Goal: Information Seeking & Learning: Learn about a topic

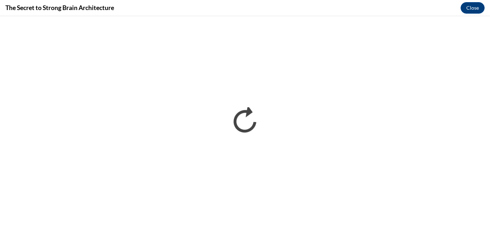
scroll to position [149, 0]
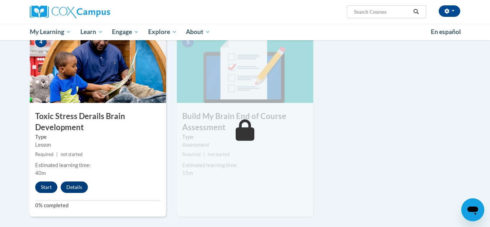
scroll to position [356, 0]
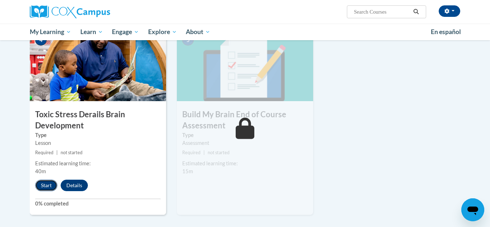
click at [47, 189] on button "Start" at bounding box center [46, 185] width 22 height 11
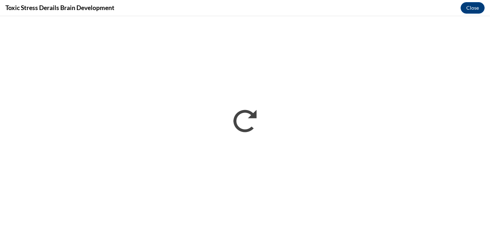
scroll to position [0, 0]
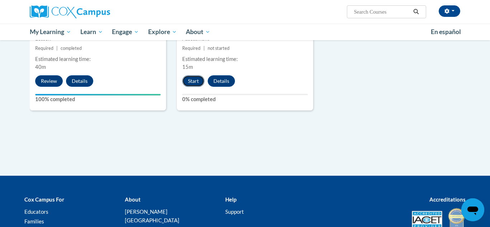
click at [190, 81] on button "Start" at bounding box center [193, 80] width 22 height 11
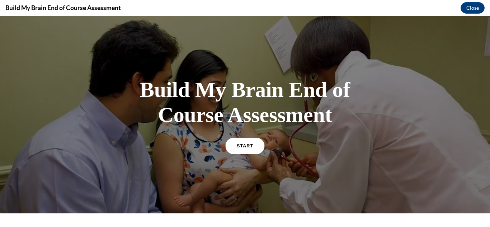
click at [250, 152] on link "START" at bounding box center [244, 145] width 39 height 16
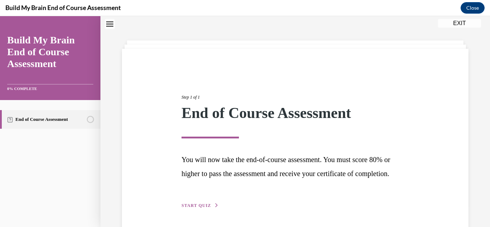
scroll to position [61, 0]
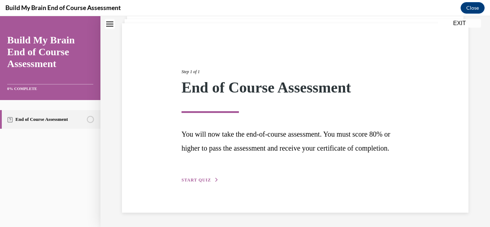
click at [207, 180] on span "START QUIZ" at bounding box center [195, 180] width 29 height 5
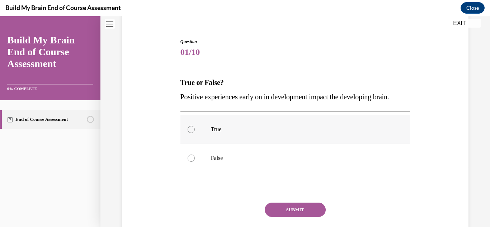
click at [204, 140] on label "True" at bounding box center [295, 129] width 230 height 29
click at [195, 133] on input "True" at bounding box center [191, 129] width 7 height 7
radio input "true"
click at [300, 203] on button "SUBMIT" at bounding box center [295, 210] width 61 height 14
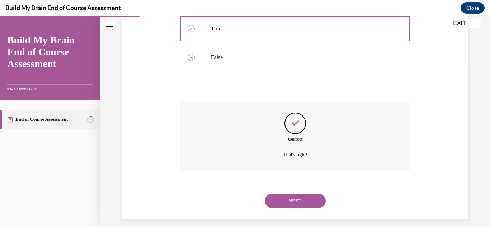
scroll to position [168, 0]
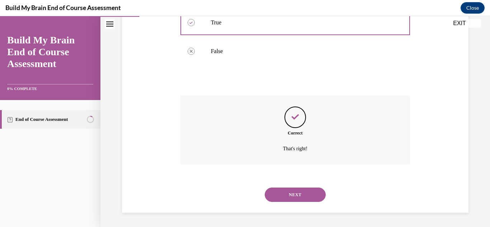
click at [292, 192] on button "NEXT" at bounding box center [295, 195] width 61 height 14
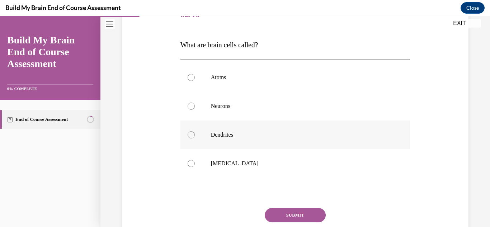
scroll to position [99, 0]
click at [211, 98] on label "Neurons" at bounding box center [295, 105] width 230 height 29
click at [195, 102] on input "Neurons" at bounding box center [191, 105] width 7 height 7
radio input "true"
click at [287, 213] on button "SUBMIT" at bounding box center [295, 215] width 61 height 14
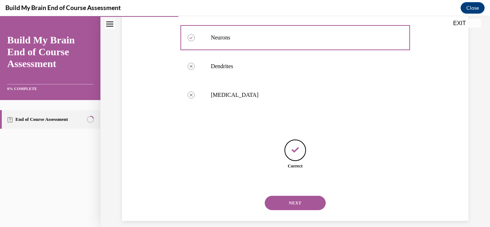
scroll to position [176, 0]
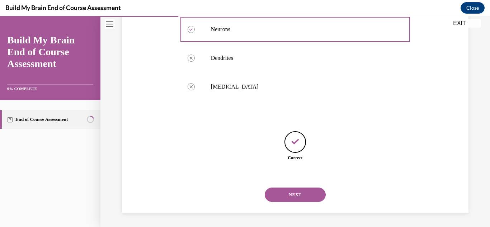
click at [300, 195] on button "NEXT" at bounding box center [295, 195] width 61 height 14
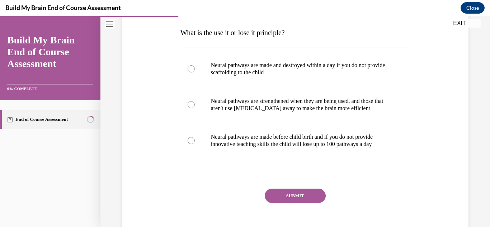
scroll to position [112, 0]
click at [314, 108] on p "Neural pathways are strengthened when they are being used, and those that aren'…" at bounding box center [301, 104] width 181 height 14
click at [195, 108] on input "Neural pathways are strengthened when they are being used, and those that aren'…" at bounding box center [191, 104] width 7 height 7
radio input "true"
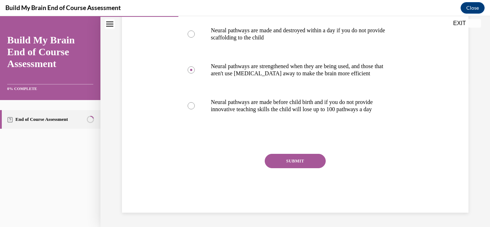
click at [288, 164] on button "SUBMIT" at bounding box center [295, 161] width 61 height 14
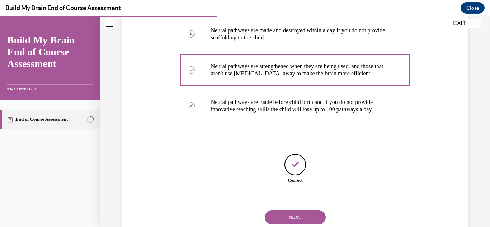
scroll to position [169, 0]
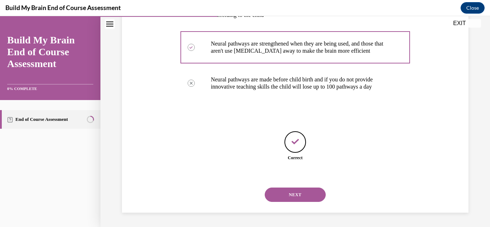
click at [292, 196] on button "NEXT" at bounding box center [295, 195] width 61 height 14
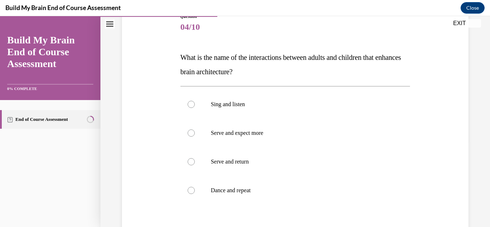
scroll to position [87, 0]
click at [254, 156] on label "Serve and return" at bounding box center [295, 161] width 230 height 29
click at [195, 157] on input "Serve and return" at bounding box center [191, 160] width 7 height 7
radio input "true"
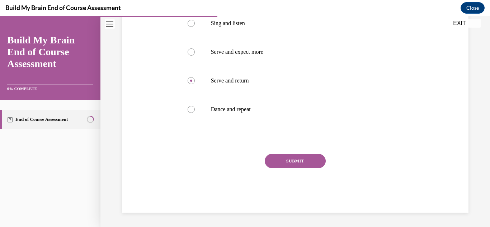
click at [316, 161] on button "SUBMIT" at bounding box center [295, 161] width 61 height 14
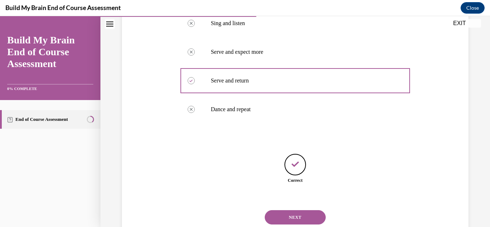
scroll to position [190, 0]
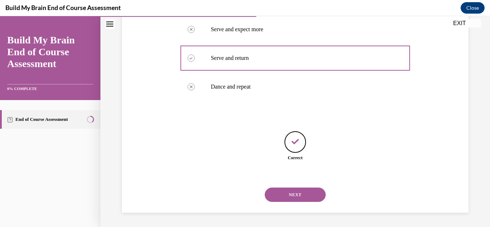
click at [290, 187] on div "NEXT" at bounding box center [295, 194] width 230 height 29
click at [286, 192] on button "NEXT" at bounding box center [295, 195] width 61 height 14
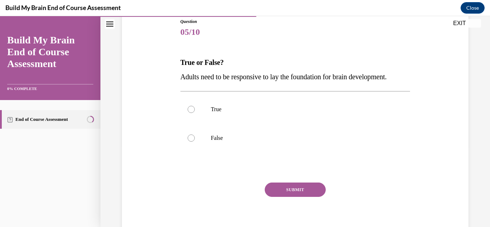
scroll to position [83, 0]
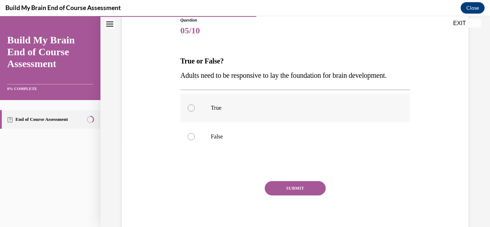
click at [217, 114] on label "True" at bounding box center [295, 108] width 230 height 29
click at [195, 112] on input "True" at bounding box center [191, 107] width 7 height 7
radio input "true"
click at [297, 190] on button "SUBMIT" at bounding box center [295, 188] width 61 height 14
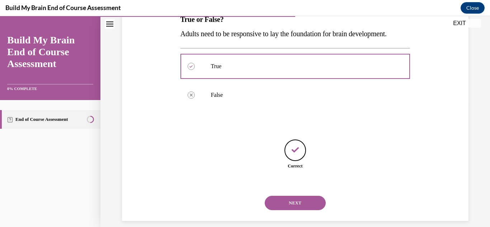
scroll to position [133, 0]
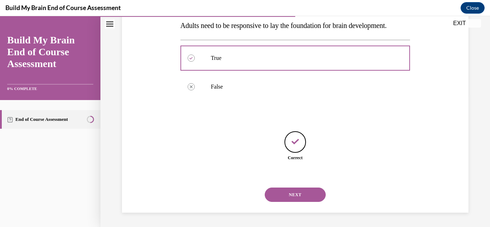
click at [294, 191] on button "NEXT" at bounding box center [295, 195] width 61 height 14
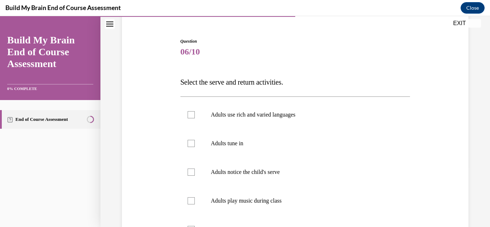
scroll to position [63, 0]
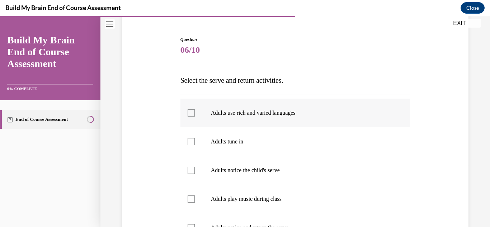
click at [247, 115] on p "Adults use rich and varied languages" at bounding box center [301, 112] width 181 height 7
click at [195, 115] on input "Adults use rich and varied languages" at bounding box center [191, 112] width 7 height 7
checkbox input "true"
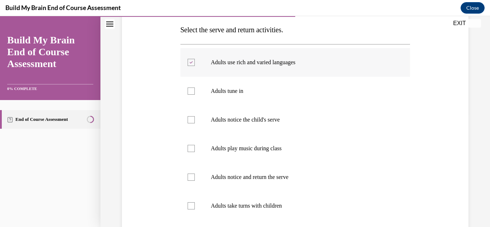
scroll to position [115, 0]
click at [237, 104] on label "Adults tune in" at bounding box center [295, 90] width 230 height 29
click at [195, 94] on input "Adults tune in" at bounding box center [191, 90] width 7 height 7
checkbox input "true"
click at [240, 114] on label "Adults notice the child's serve" at bounding box center [295, 119] width 230 height 29
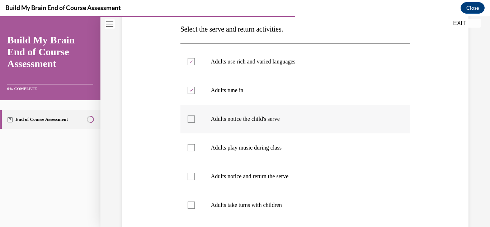
click at [195, 115] on input "Adults notice the child's serve" at bounding box center [191, 118] width 7 height 7
checkbox input "true"
click at [244, 173] on p "Adults notice and return the serve" at bounding box center [301, 176] width 181 height 7
click at [195, 173] on input "Adults notice and return the serve" at bounding box center [191, 176] width 7 height 7
checkbox input "true"
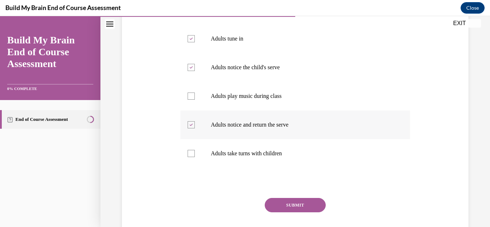
scroll to position [167, 0]
click at [245, 165] on label "Adults take turns with children" at bounding box center [295, 153] width 230 height 29
click at [195, 157] on input "Adults take turns with children" at bounding box center [191, 153] width 7 height 7
checkbox input "true"
click at [287, 198] on button "SUBMIT" at bounding box center [295, 205] width 61 height 14
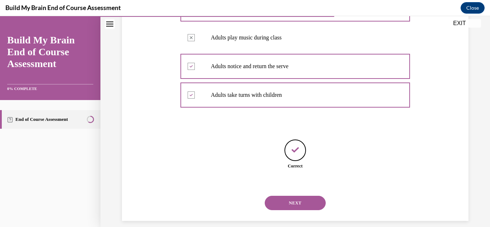
scroll to position [233, 0]
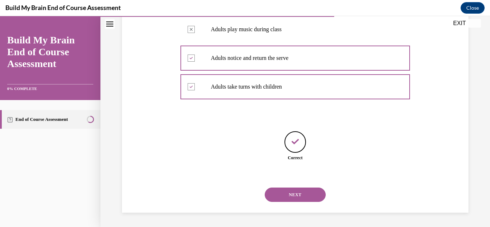
click at [287, 198] on button "NEXT" at bounding box center [295, 195] width 61 height 14
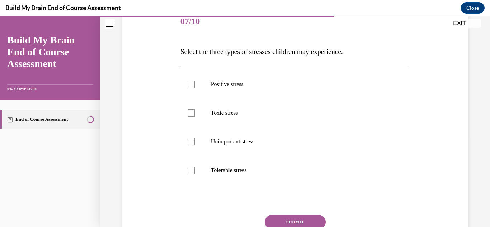
scroll to position [99, 0]
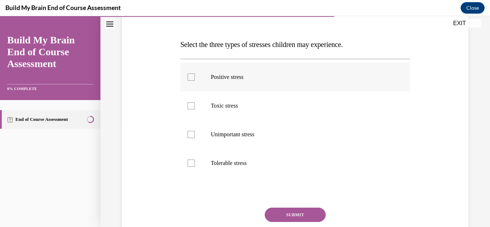
click at [196, 72] on label "Positive stress" at bounding box center [295, 77] width 230 height 29
click at [195, 74] on input "Positive stress" at bounding box center [191, 77] width 7 height 7
checkbox input "true"
click at [206, 108] on label "Toxic stress" at bounding box center [295, 105] width 230 height 29
click at [195, 108] on input "Toxic stress" at bounding box center [191, 105] width 7 height 7
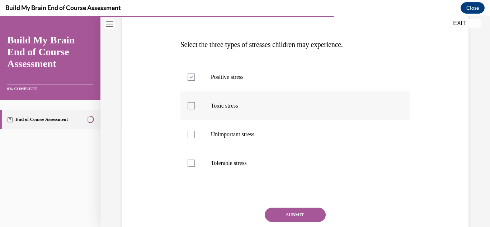
checkbox input "true"
click at [186, 169] on label "Tolerable stress" at bounding box center [295, 163] width 230 height 29
click at [188, 167] on input "Tolerable stress" at bounding box center [191, 163] width 7 height 7
checkbox input "true"
click at [302, 216] on button "SUBMIT" at bounding box center [295, 215] width 61 height 14
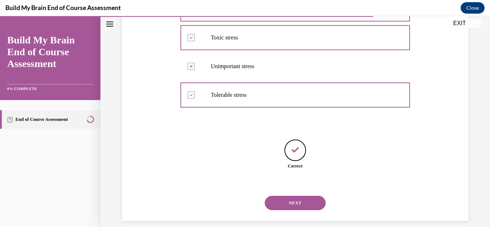
scroll to position [176, 0]
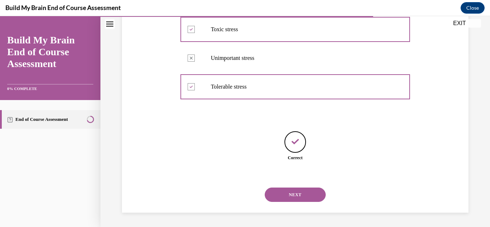
click at [298, 198] on button "NEXT" at bounding box center [295, 195] width 61 height 14
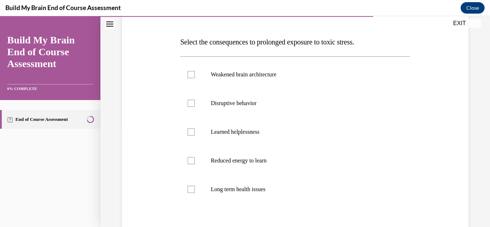
scroll to position [103, 0]
click at [250, 83] on label "Weakened brain architecture" at bounding box center [295, 74] width 230 height 29
click at [195, 77] on input "Weakened brain architecture" at bounding box center [191, 73] width 7 height 7
checkbox input "true"
click at [242, 105] on p "Disruptive behavior" at bounding box center [301, 102] width 181 height 7
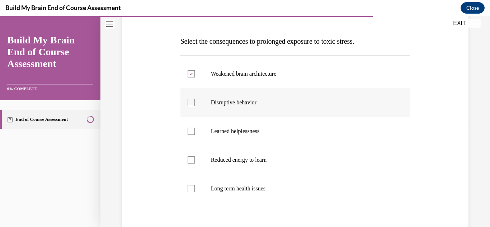
click at [195, 105] on input "Disruptive behavior" at bounding box center [191, 102] width 7 height 7
checkbox input "true"
click at [245, 166] on label "Reduced energy to learn" at bounding box center [295, 160] width 230 height 29
click at [195, 164] on input "Reduced energy to learn" at bounding box center [191, 159] width 7 height 7
checkbox input "true"
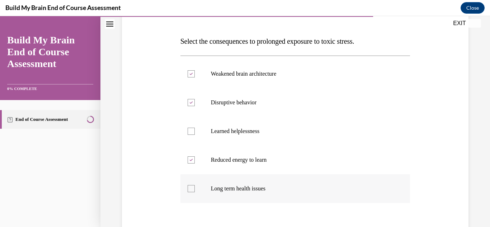
click at [243, 185] on p "Long term health issues" at bounding box center [301, 188] width 181 height 7
click at [195, 185] on input "Long term health issues" at bounding box center [191, 188] width 7 height 7
checkbox input "true"
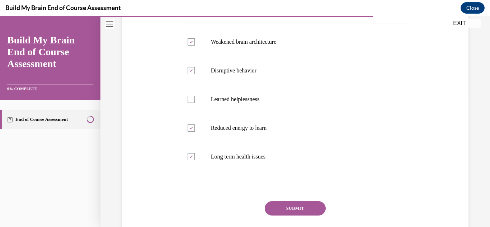
click at [314, 211] on button "SUBMIT" at bounding box center [295, 208] width 61 height 14
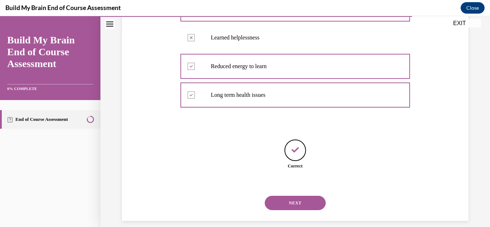
scroll to position [204, 0]
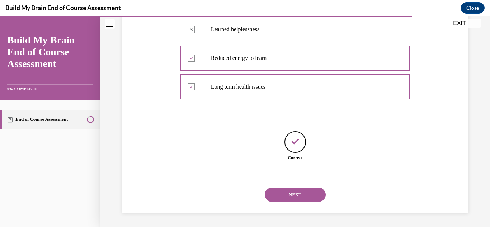
click at [296, 194] on button "NEXT" at bounding box center [295, 195] width 61 height 14
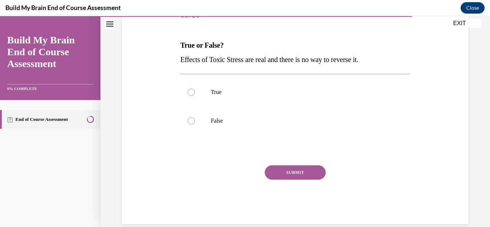
scroll to position [101, 0]
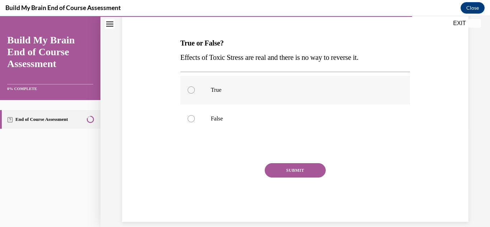
click at [208, 92] on label "True" at bounding box center [295, 90] width 230 height 29
click at [195, 92] on input "True" at bounding box center [191, 89] width 7 height 7
radio input "true"
click at [282, 167] on button "SUBMIT" at bounding box center [295, 170] width 61 height 14
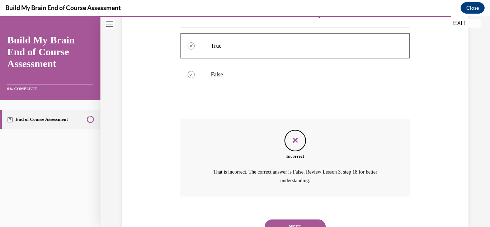
scroll to position [177, 0]
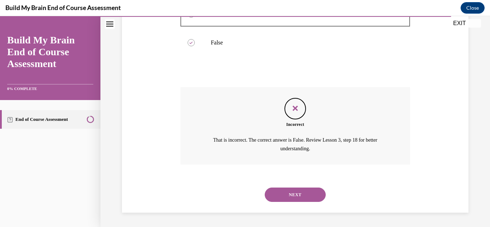
click at [292, 189] on button "NEXT" at bounding box center [295, 195] width 61 height 14
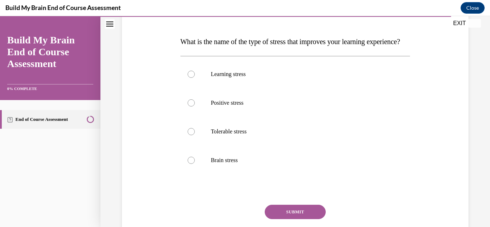
scroll to position [96, 0]
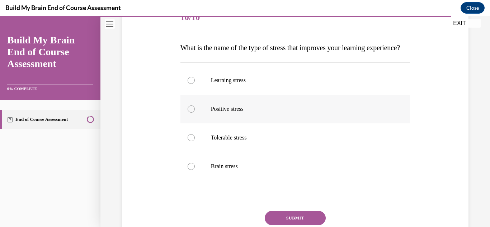
click at [225, 113] on p "Positive stress" at bounding box center [301, 108] width 181 height 7
click at [195, 113] on input "Positive stress" at bounding box center [191, 108] width 7 height 7
radio input "true"
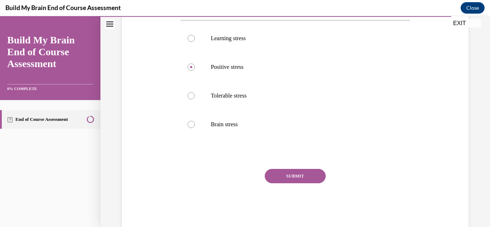
click at [297, 183] on button "SUBMIT" at bounding box center [295, 176] width 61 height 14
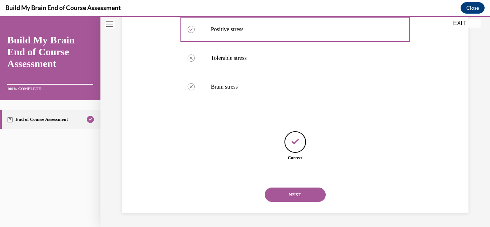
scroll to position [190, 0]
click at [293, 195] on button "NEXT" at bounding box center [295, 195] width 61 height 14
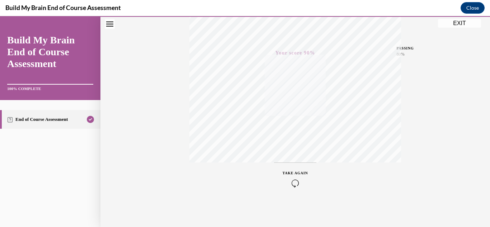
scroll to position [0, 0]
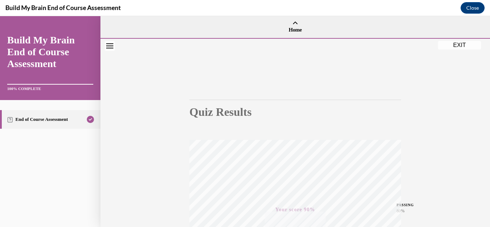
click at [454, 49] on button "EXIT" at bounding box center [459, 45] width 43 height 9
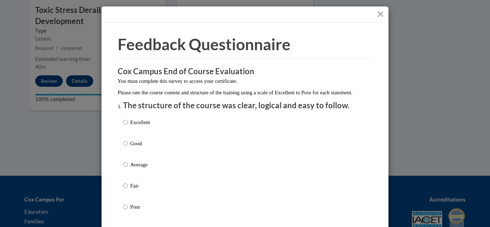
click at [127, 136] on label "Excellent" at bounding box center [136, 127] width 27 height 19
click at [127, 126] on input "Excellent" at bounding box center [125, 122] width 5 height 8
radio input "true"
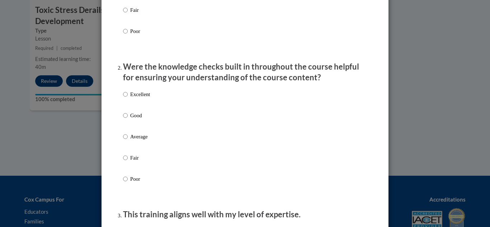
scroll to position [184, 0]
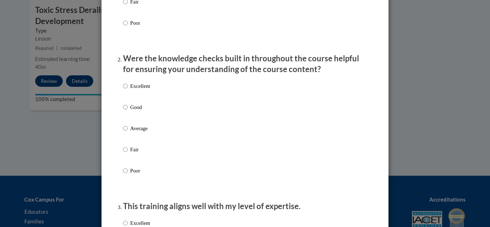
click at [134, 99] on label "Excellent" at bounding box center [136, 91] width 27 height 19
click at [128, 90] on input "Excellent" at bounding box center [125, 86] width 5 height 8
radio input "true"
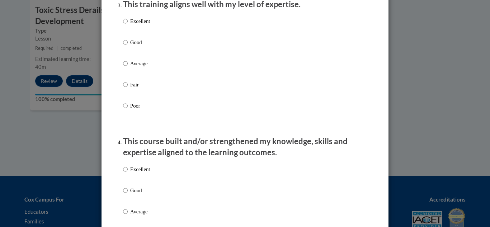
scroll to position [387, 0]
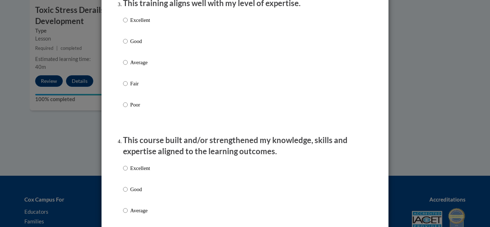
click at [139, 33] on label "Excellent" at bounding box center [136, 25] width 27 height 19
click at [128, 24] on input "Excellent" at bounding box center [125, 20] width 5 height 8
radio input "true"
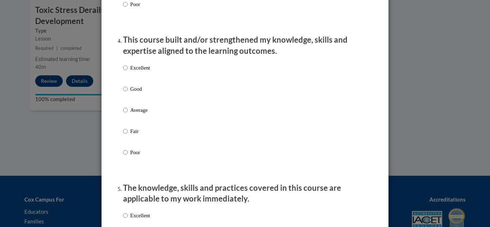
scroll to position [495, 0]
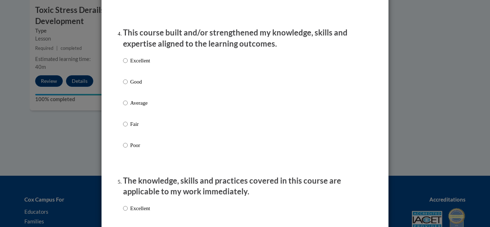
click at [136, 65] on p "Excellent" at bounding box center [140, 61] width 20 height 8
click at [128, 65] on input "Excellent" at bounding box center [125, 61] width 5 height 8
radio input "true"
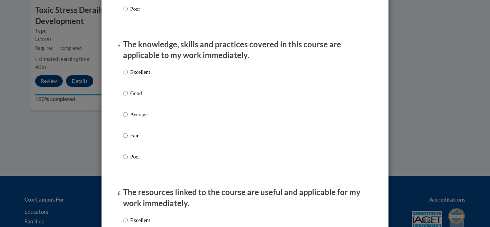
scroll to position [639, 0]
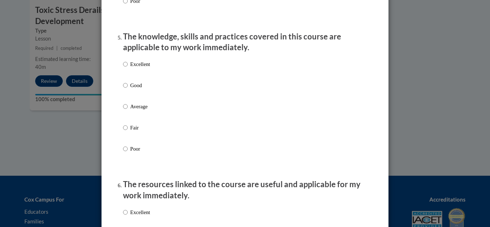
click at [136, 68] on p "Excellent" at bounding box center [140, 64] width 20 height 8
click at [128, 68] on input "Excellent" at bounding box center [125, 64] width 5 height 8
radio input "true"
click at [136, 68] on p "Excellent" at bounding box center [140, 64] width 20 height 8
click at [128, 68] on input "Excellent" at bounding box center [125, 64] width 5 height 8
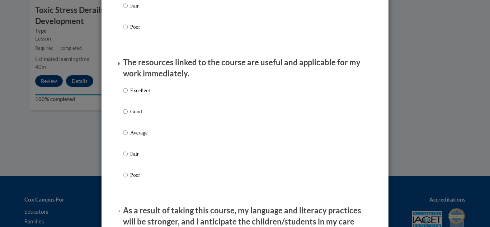
scroll to position [764, 0]
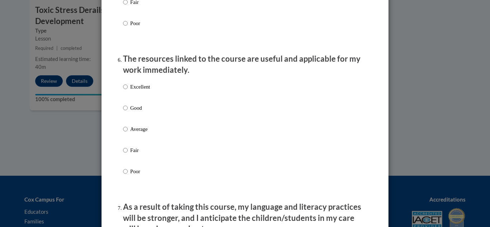
click at [135, 91] on p "Excellent" at bounding box center [140, 87] width 20 height 8
click at [128, 91] on input "Excellent" at bounding box center [125, 87] width 5 height 8
radio input "true"
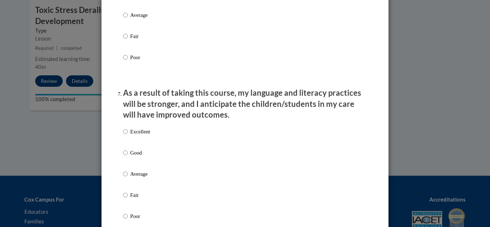
scroll to position [879, 0]
click at [140, 142] on label "Excellent" at bounding box center [136, 136] width 27 height 19
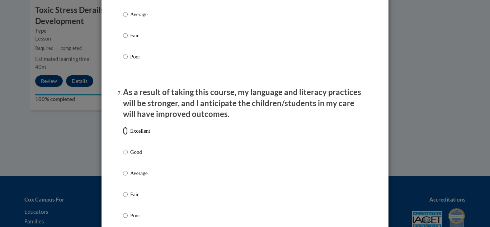
click at [128, 135] on input "Excellent" at bounding box center [125, 131] width 5 height 8
radio input "true"
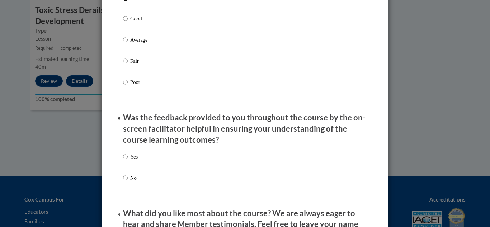
scroll to position [1016, 0]
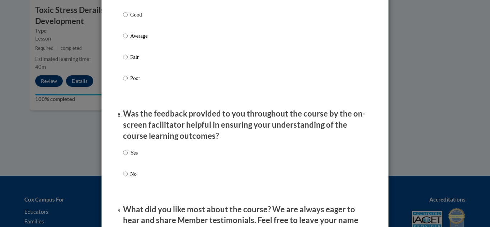
click at [136, 155] on p "Yes" at bounding box center [134, 153] width 8 height 8
click at [128, 155] on input "Yes" at bounding box center [125, 153] width 5 height 8
radio input "true"
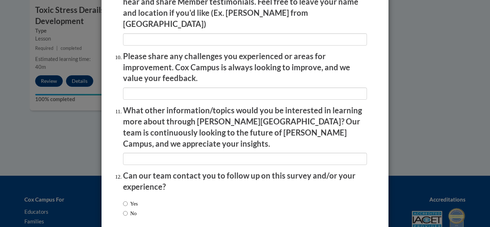
scroll to position [1263, 0]
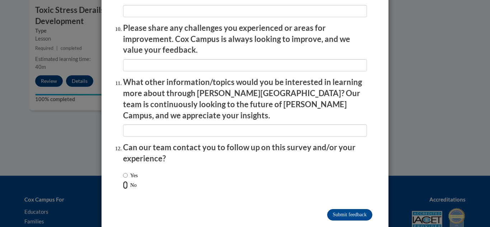
click at [127, 181] on input "No" at bounding box center [125, 185] width 5 height 8
radio input "true"
click at [351, 209] on input "Submit feedback" at bounding box center [349, 214] width 45 height 11
